Goal: Check status

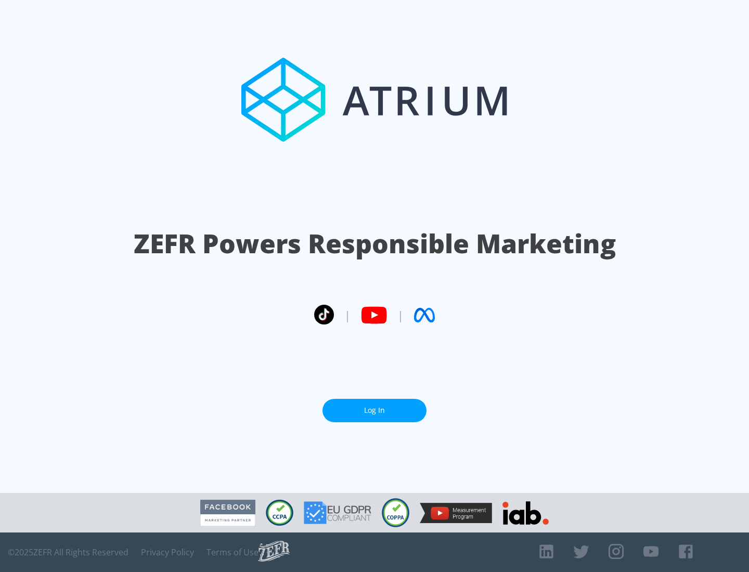
click at [375, 410] on link "Log In" at bounding box center [375, 410] width 104 height 23
